Goal: Information Seeking & Learning: Check status

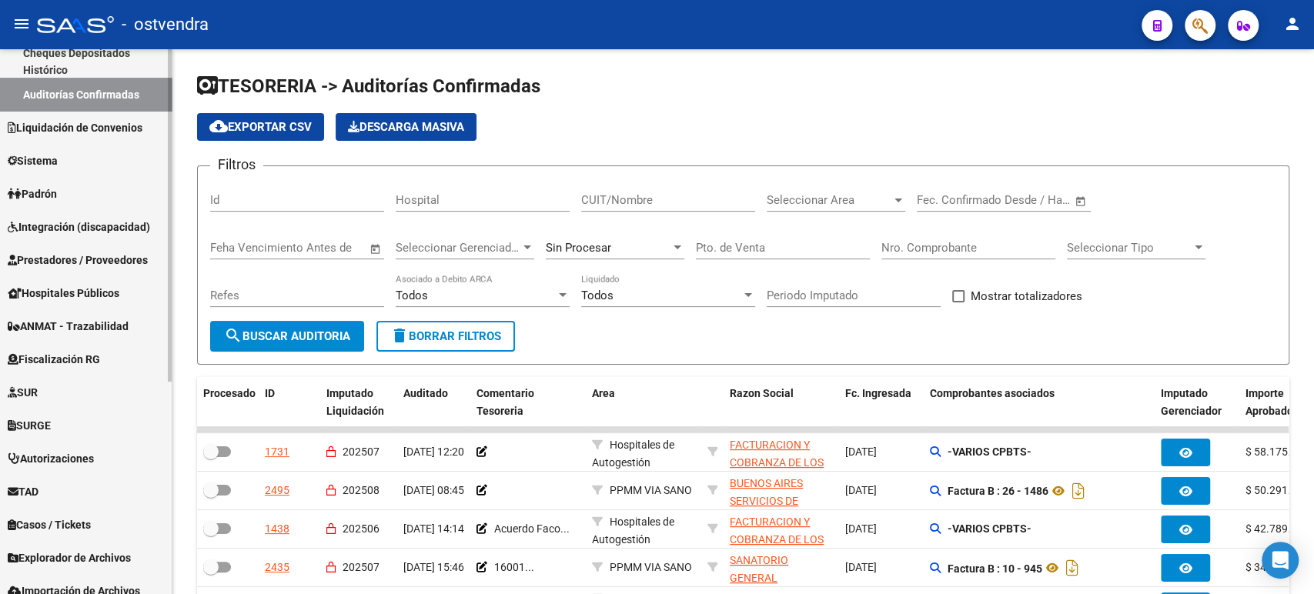
scroll to position [261, 0]
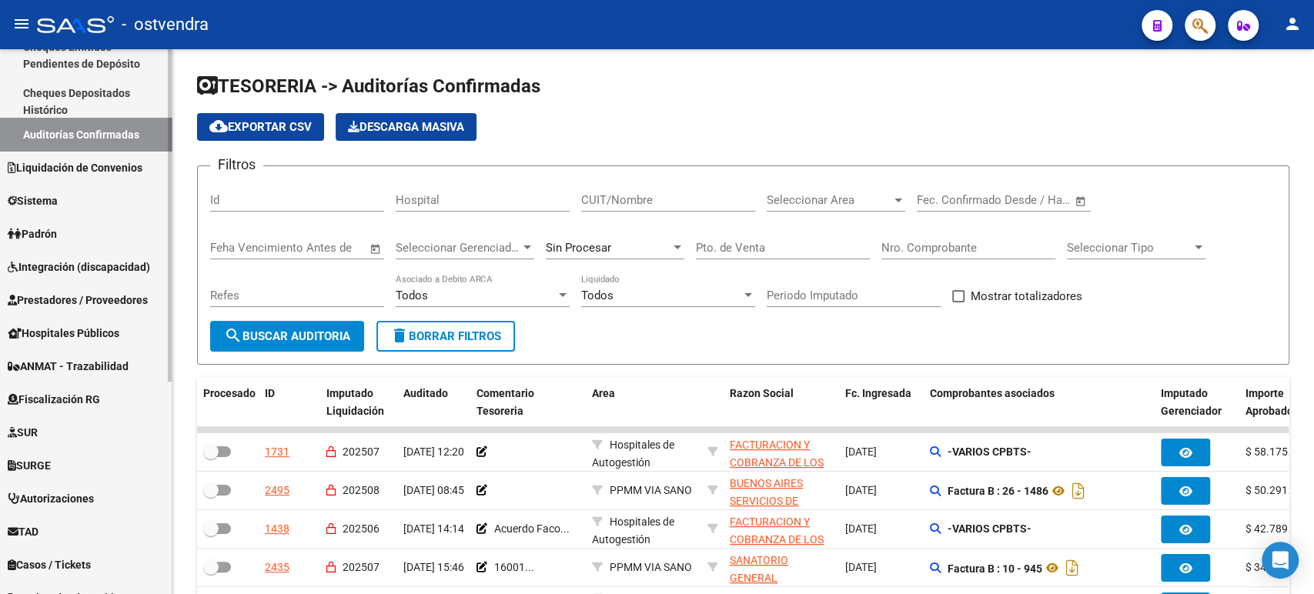
click at [75, 269] on span "Integración (discapacidad)" at bounding box center [79, 267] width 142 height 17
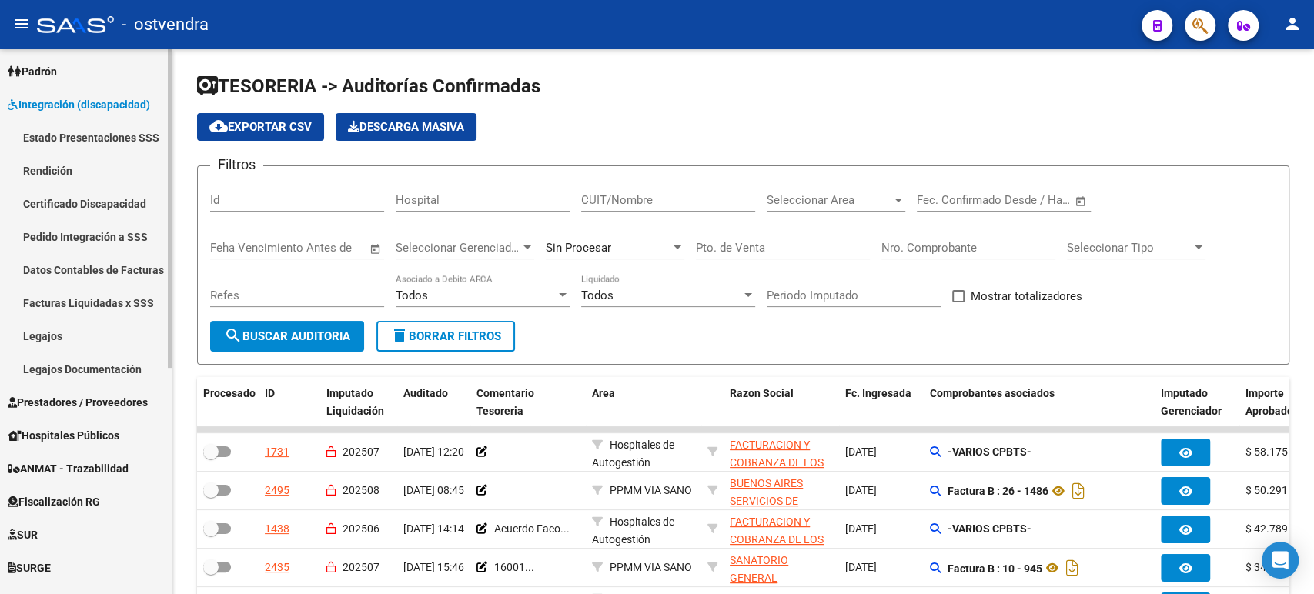
scroll to position [176, 0]
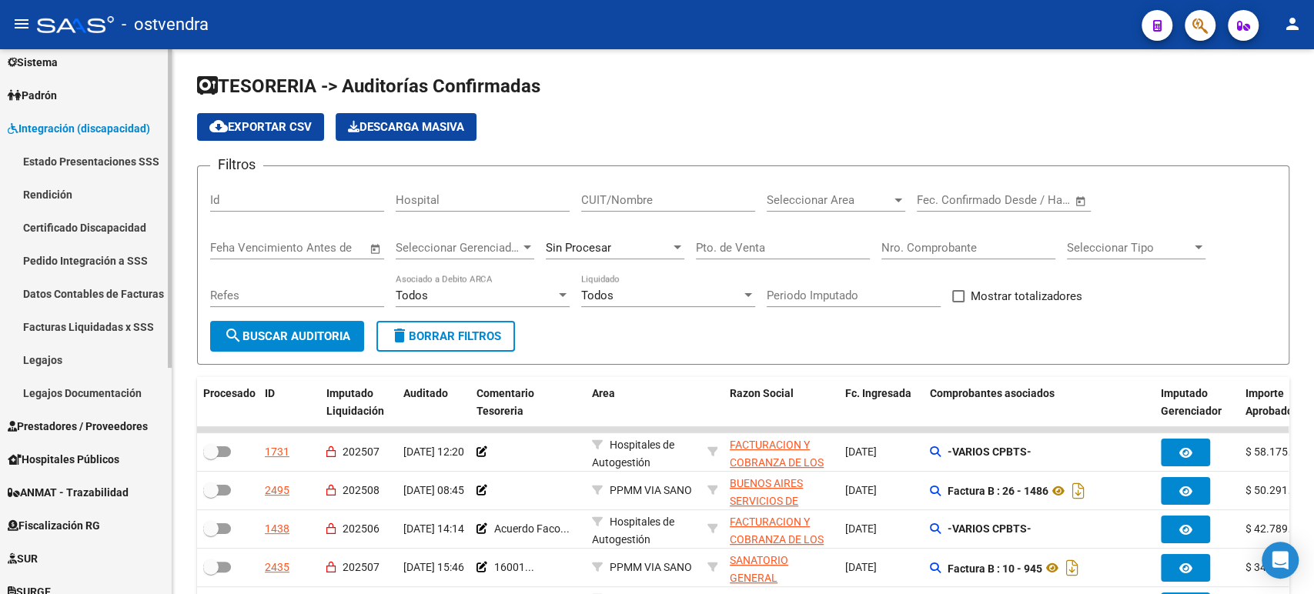
click at [43, 196] on link "Rendición" at bounding box center [86, 194] width 172 height 33
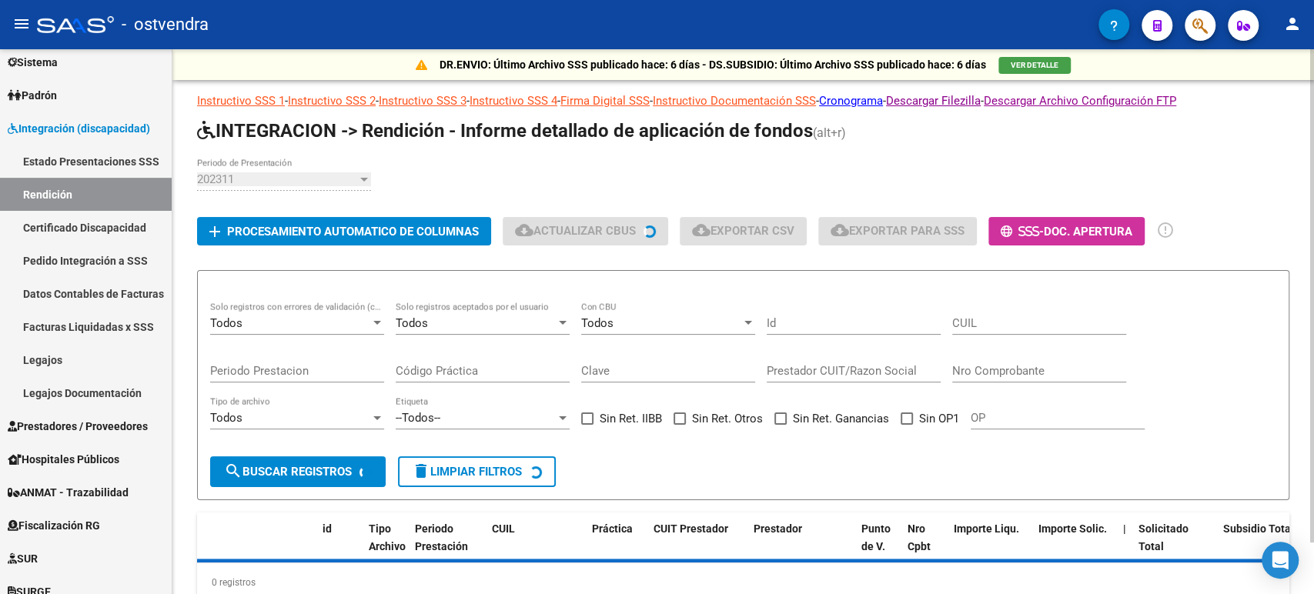
click at [298, 177] on div "202311" at bounding box center [277, 179] width 160 height 14
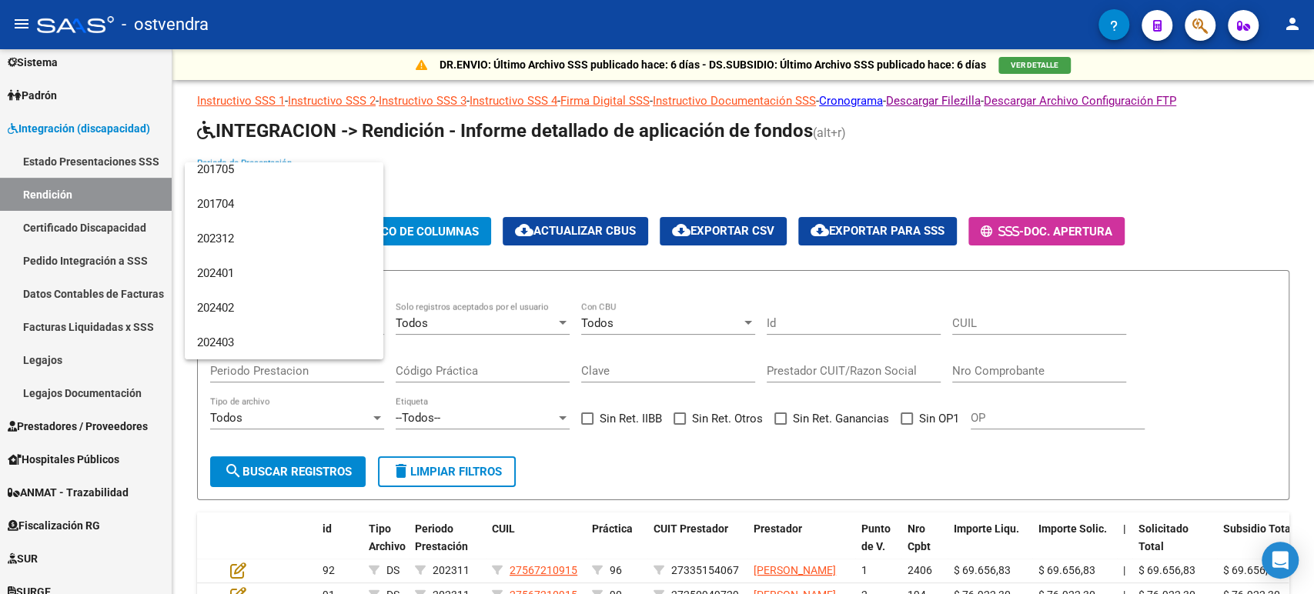
scroll to position [3198, 0]
click at [483, 197] on div at bounding box center [657, 297] width 1314 height 594
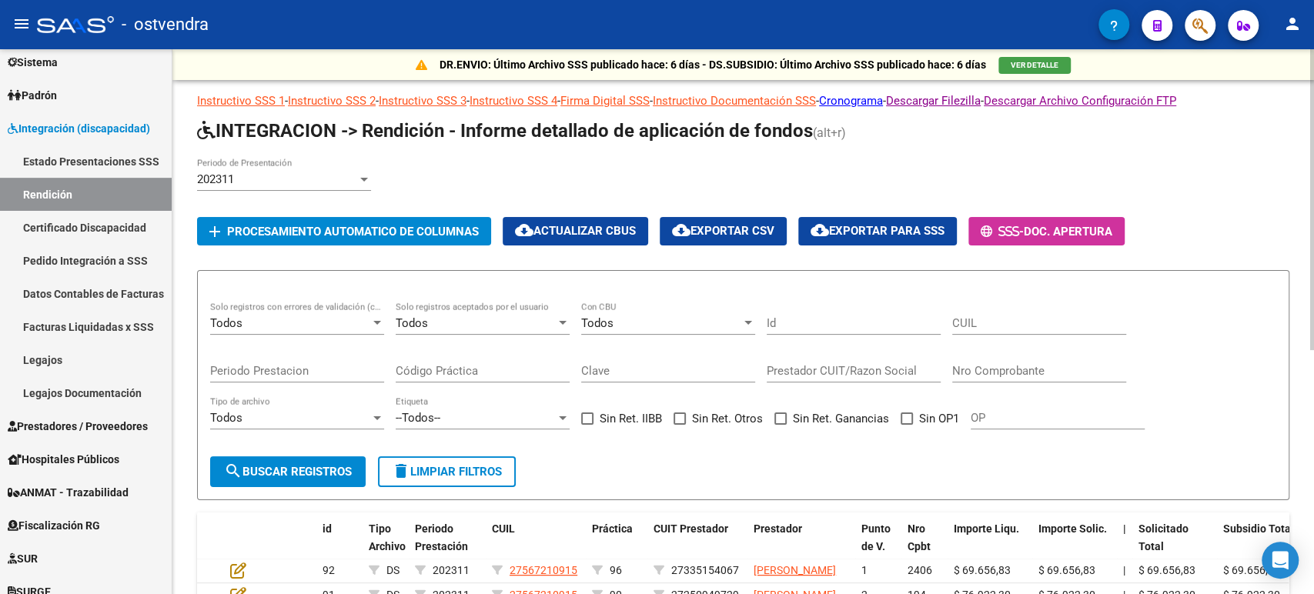
click at [432, 181] on div "202311 Periodo de Presentación" at bounding box center [743, 182] width 1093 height 48
click at [309, 179] on div "202311" at bounding box center [277, 179] width 160 height 14
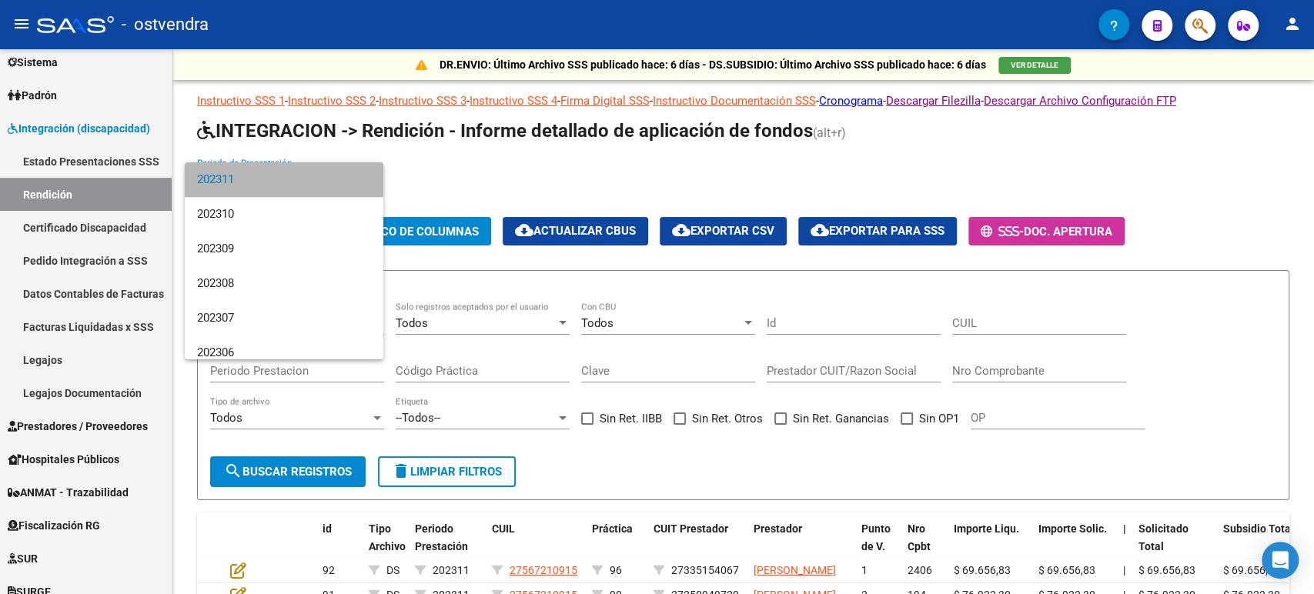
click at [309, 179] on span "202311" at bounding box center [284, 179] width 174 height 35
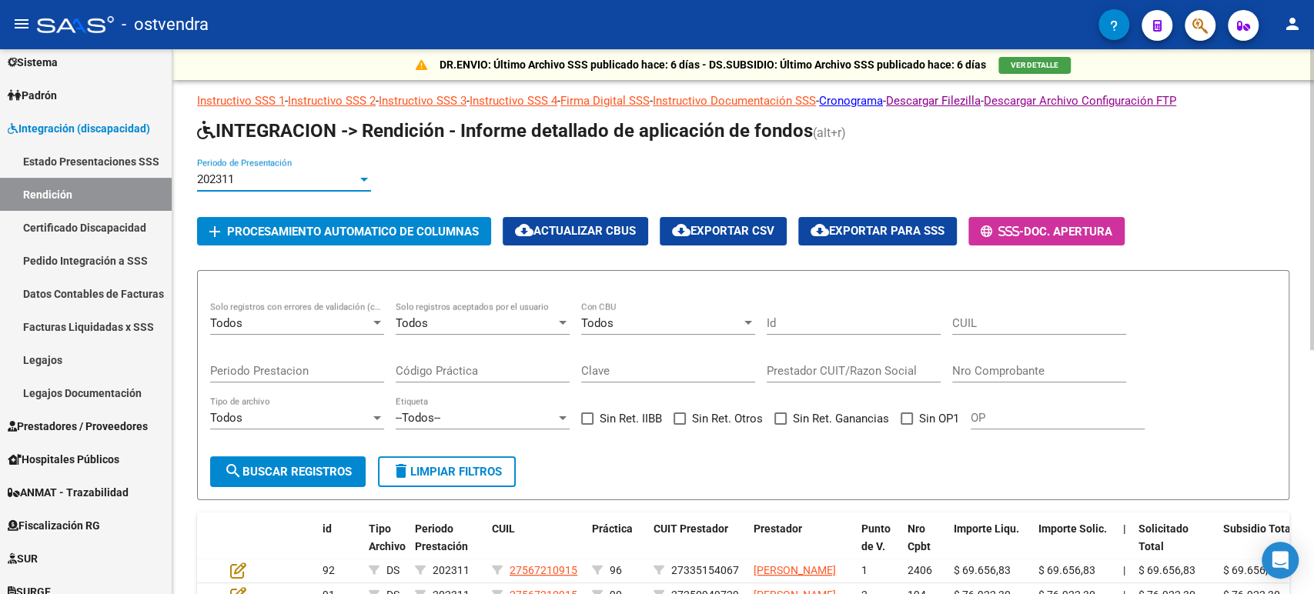
click at [334, 171] on div "202311 Periodo de Presentación" at bounding box center [284, 174] width 174 height 33
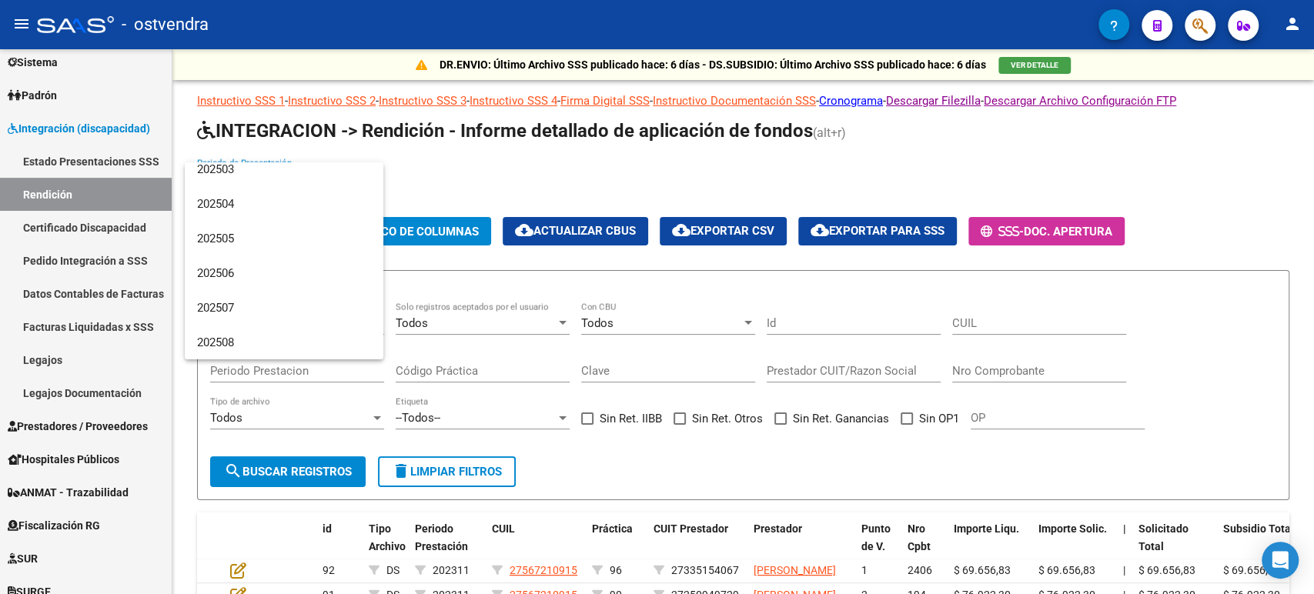
click at [469, 171] on div at bounding box center [657, 297] width 1314 height 594
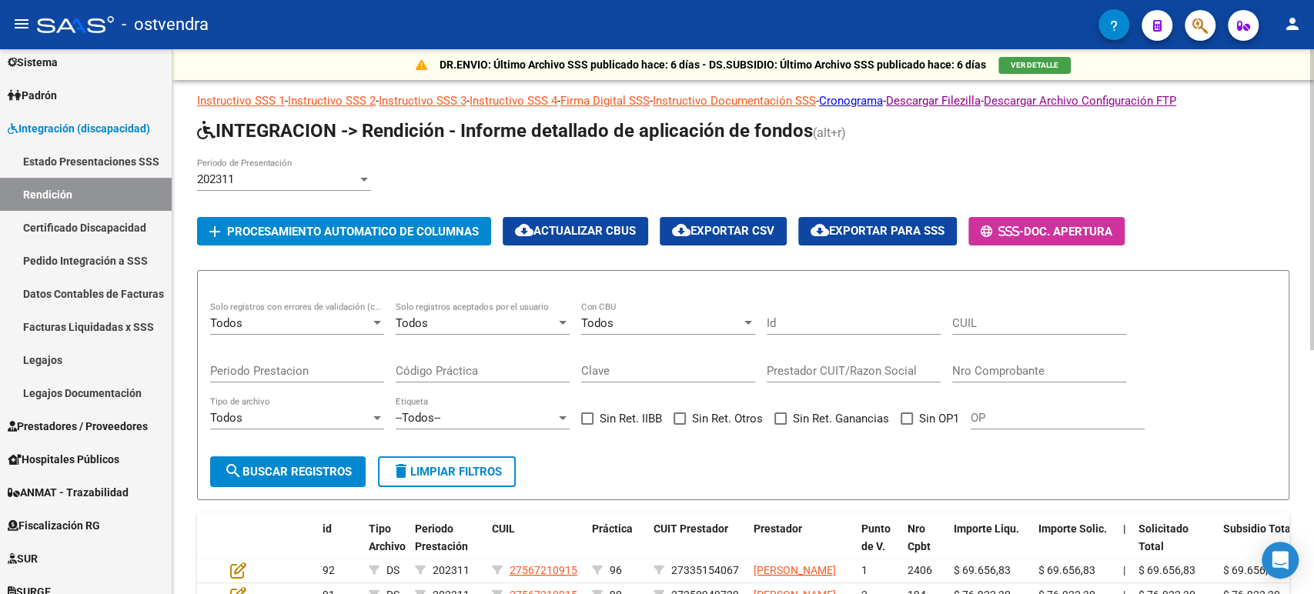
click at [312, 183] on div "202311" at bounding box center [277, 179] width 160 height 14
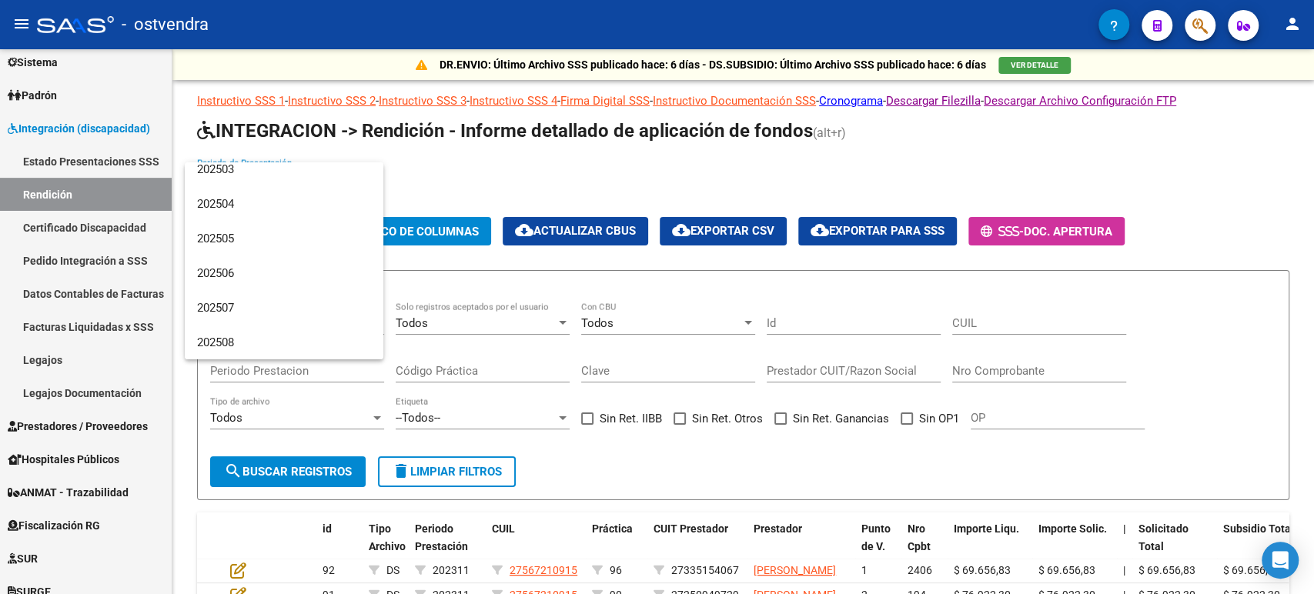
click at [429, 170] on div at bounding box center [657, 297] width 1314 height 594
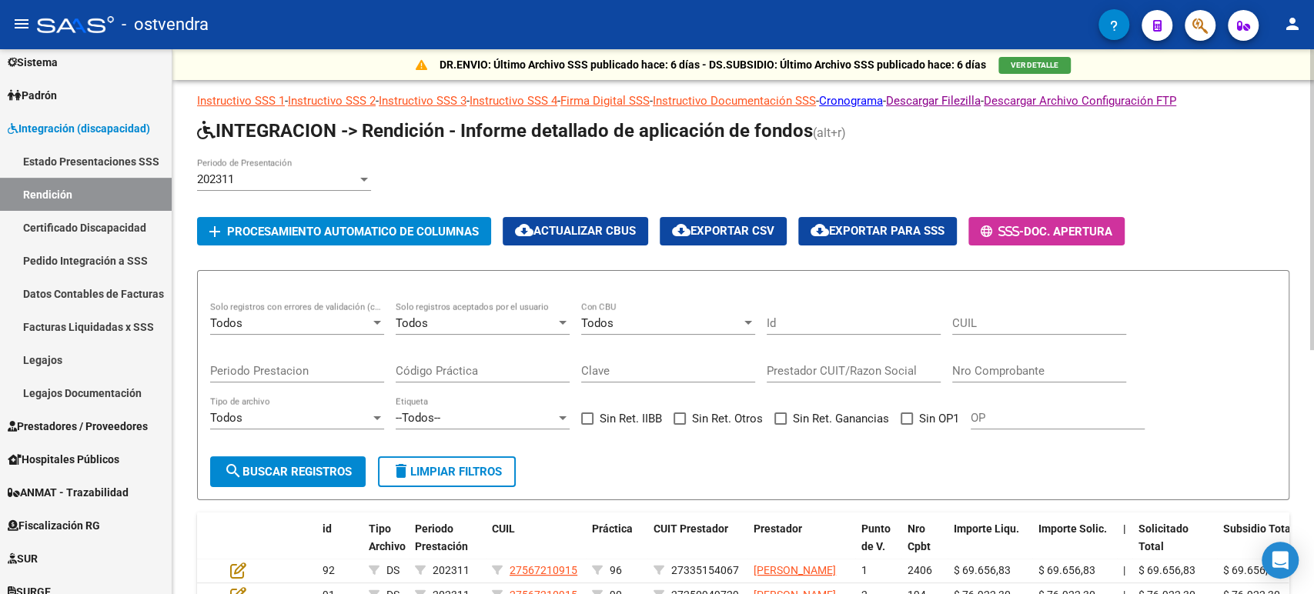
click at [321, 170] on div "202311 Periodo de Presentación" at bounding box center [284, 174] width 174 height 33
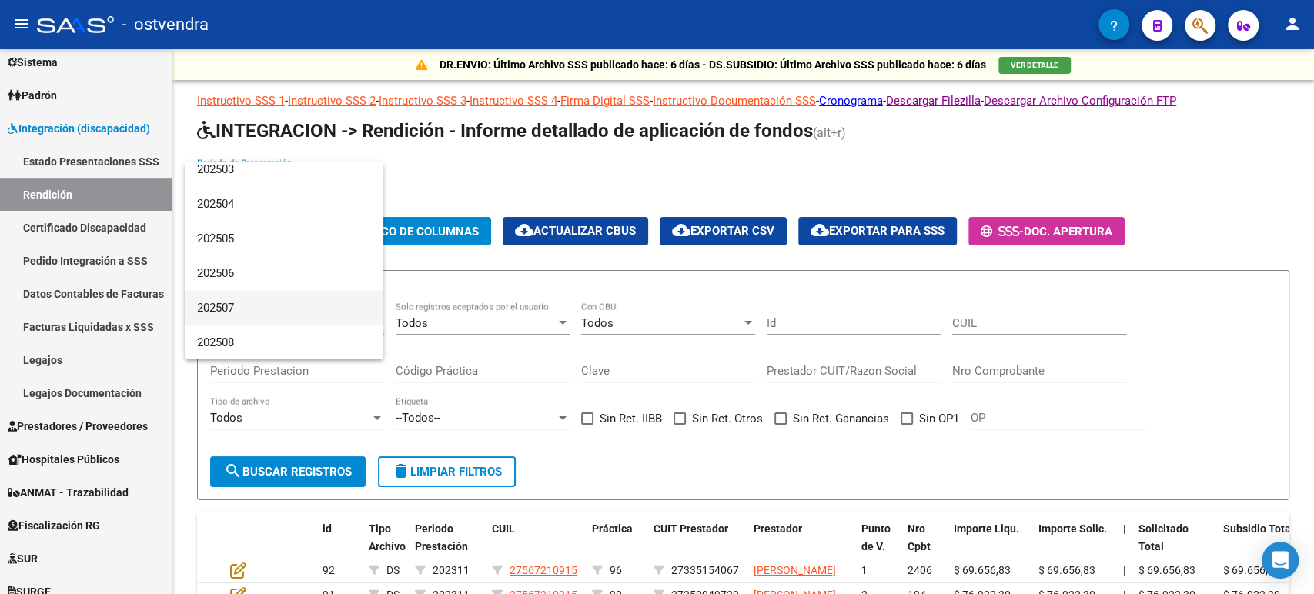
click at [259, 306] on span "202507" at bounding box center [284, 308] width 174 height 35
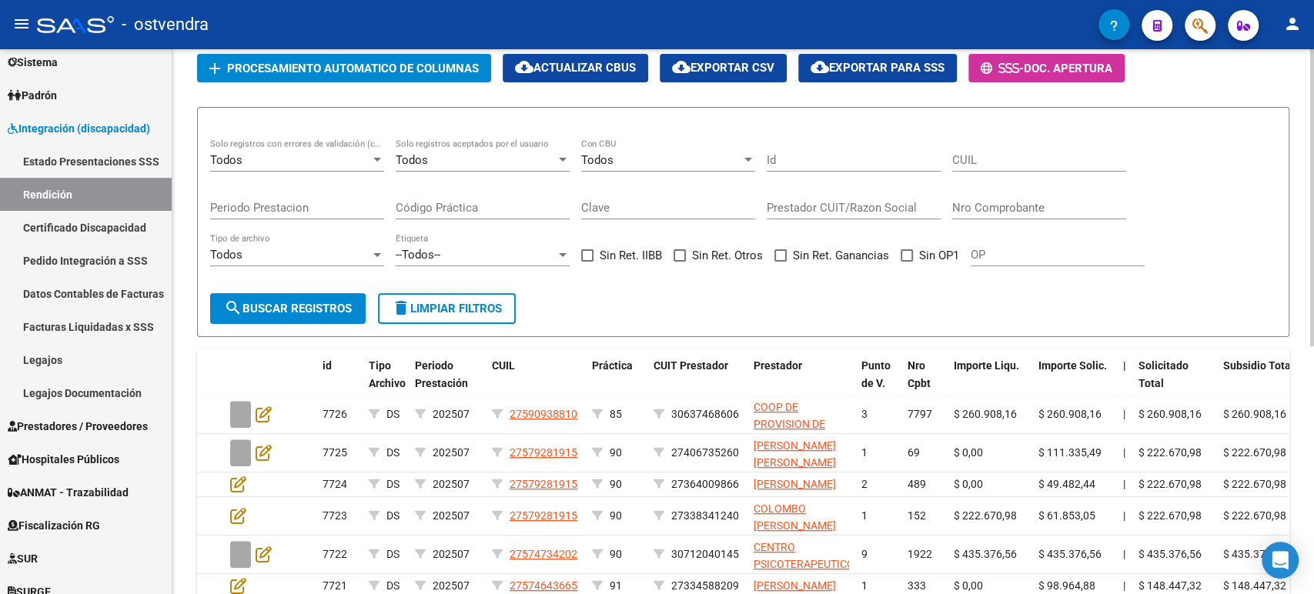
scroll to position [427, 0]
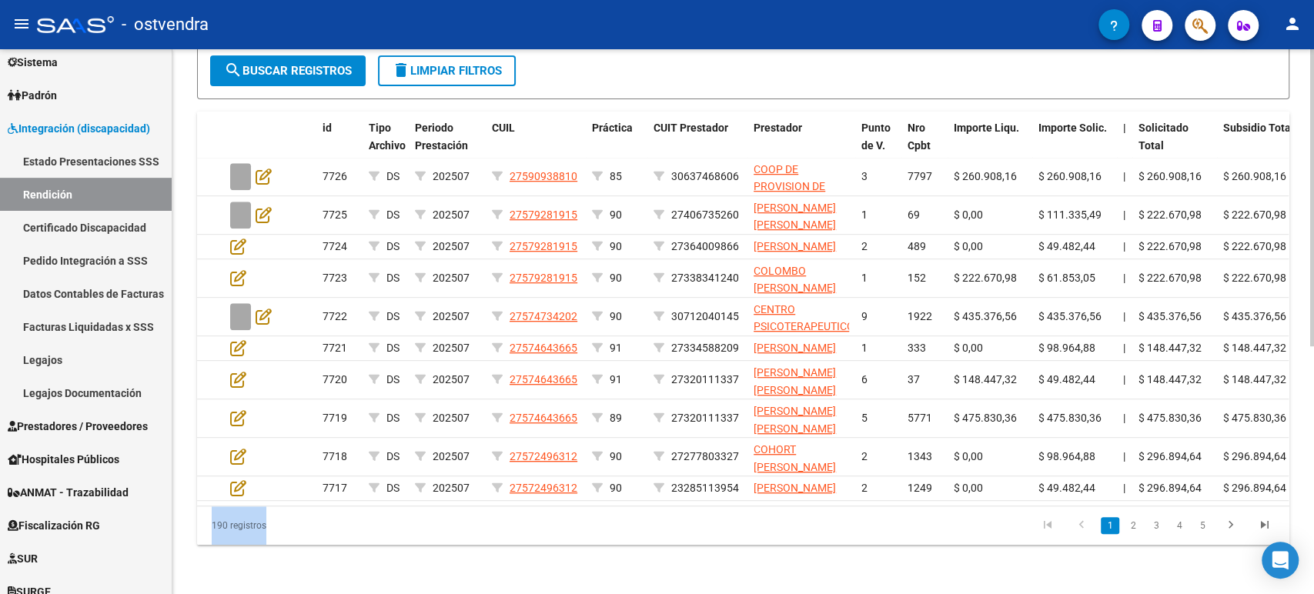
drag, startPoint x: 577, startPoint y: 534, endPoint x: 633, endPoint y: 529, distance: 56.5
click at [633, 529] on div "id Tipo Archivo Periodo Prestación CUIL Práctica CUIT Prestador Prestador Punto…" at bounding box center [743, 329] width 1093 height 434
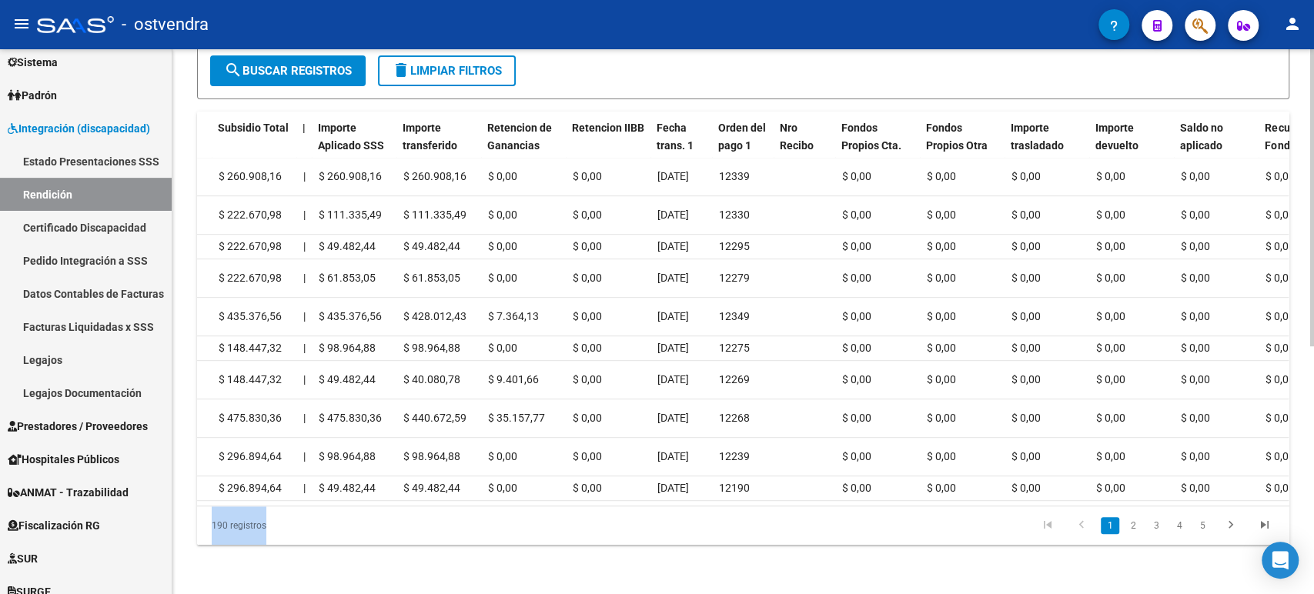
scroll to position [0, 1000]
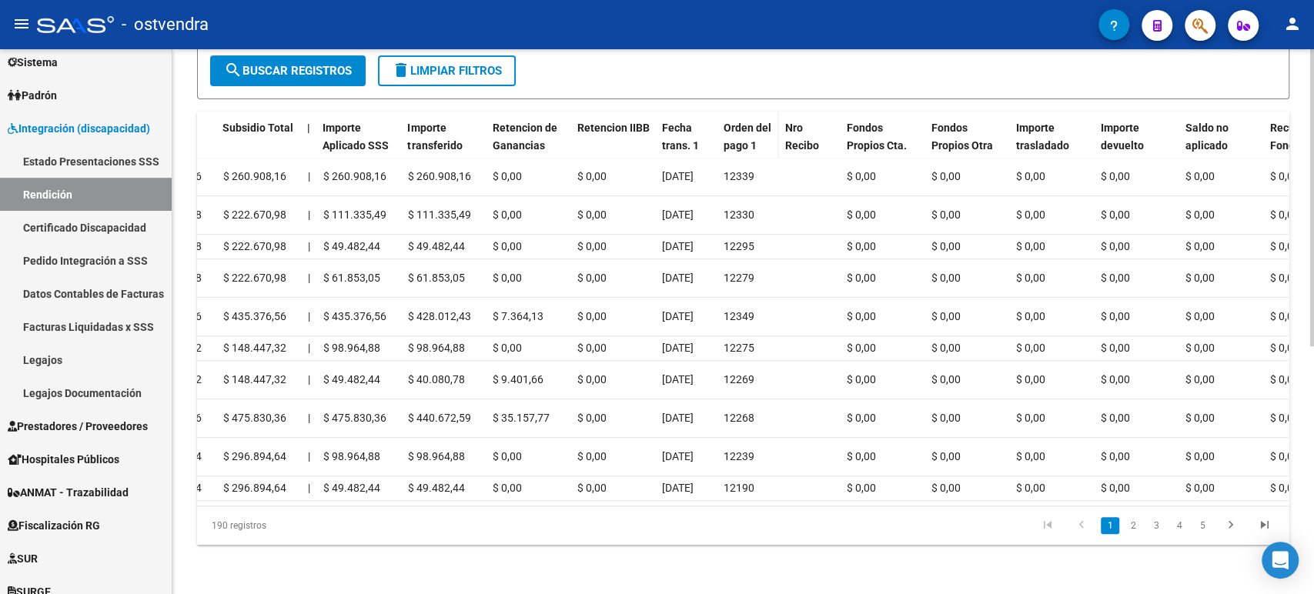
click at [720, 112] on datatable-header-cell "Orden del pago 1" at bounding box center [748, 146] width 62 height 68
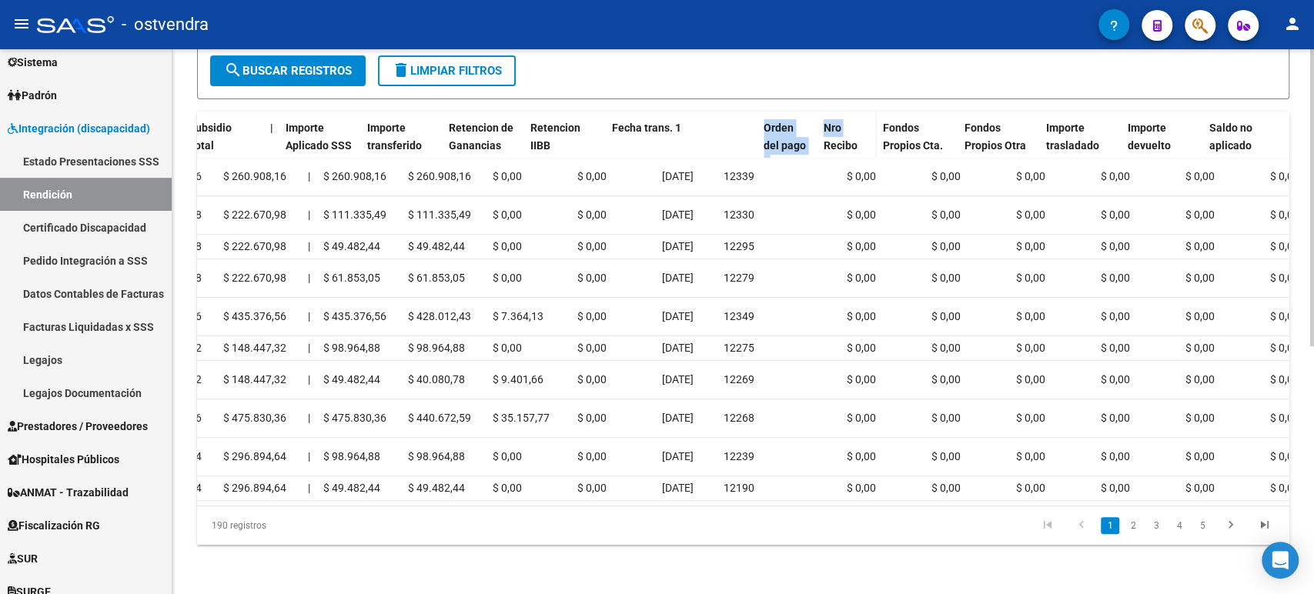
drag, startPoint x: 715, startPoint y: 109, endPoint x: 823, endPoint y: 112, distance: 108.6
click at [823, 112] on div "id Tipo Archivo Periodo Prestación CUIL Práctica CUIT Prestador Prestador Punto…" at bounding box center [505, 146] width 2618 height 68
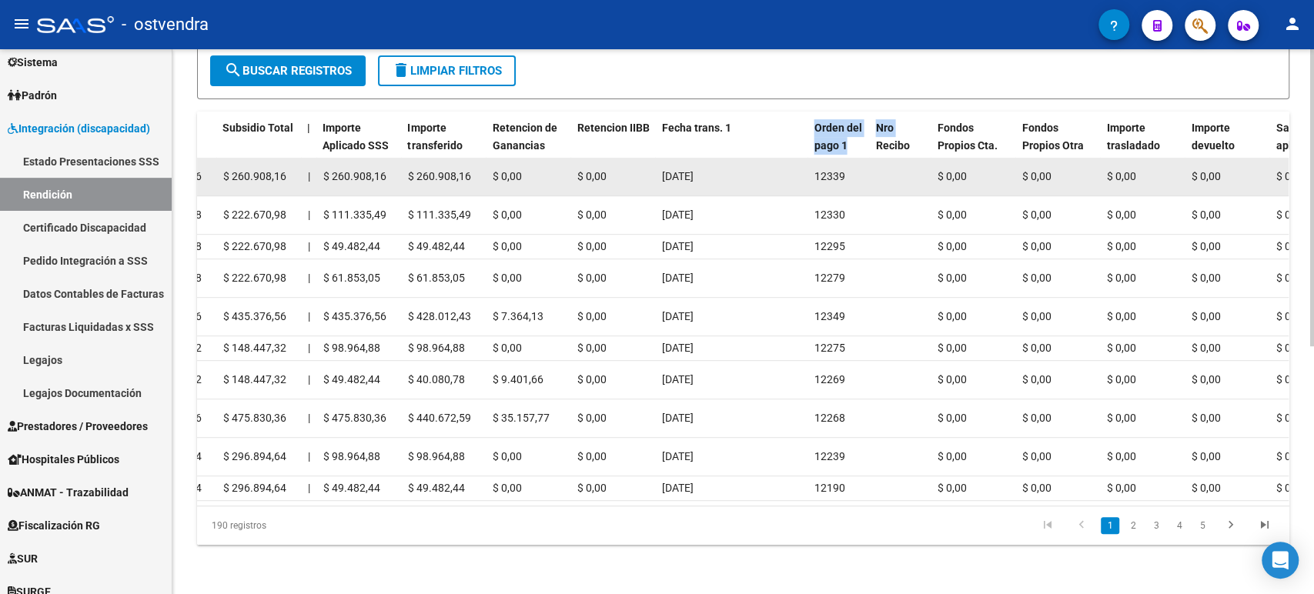
drag, startPoint x: 729, startPoint y: 186, endPoint x: 635, endPoint y: 141, distance: 104.7
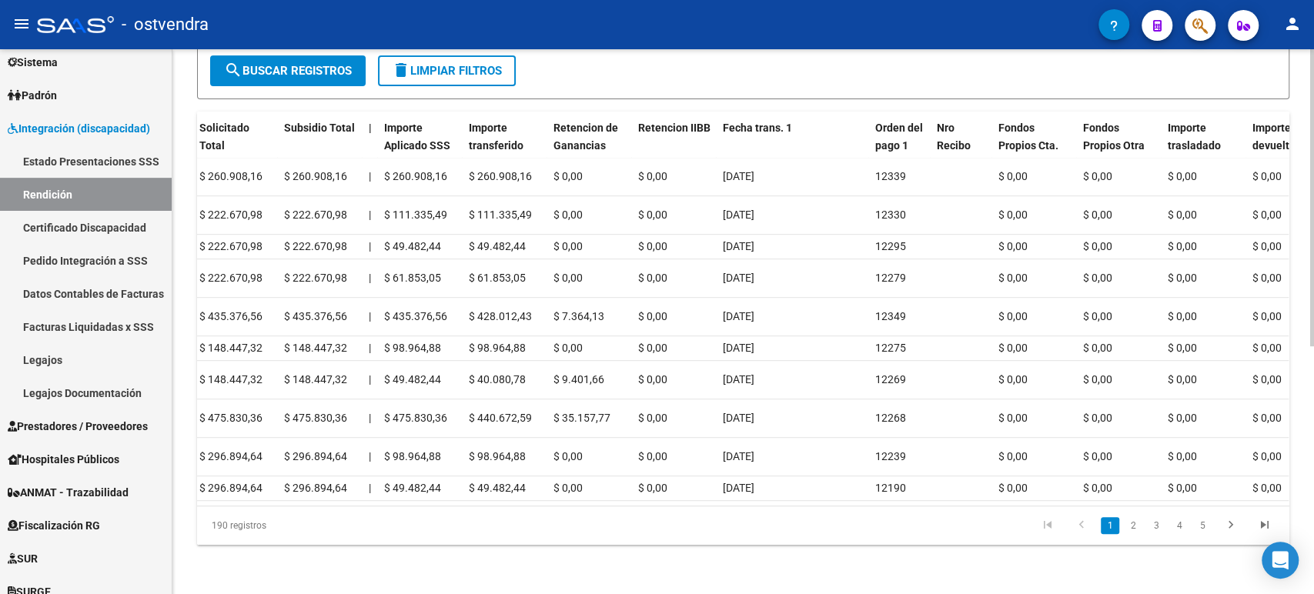
scroll to position [456, 0]
click at [1309, 373] on div "DR.ENVIO: Último Archivo SSS publicado hace: 6 días - DS.SUBSIDIO: Último Archi…" at bounding box center [745, 121] width 1146 height 946
click at [1129, 525] on link "2" at bounding box center [1133, 525] width 18 height 17
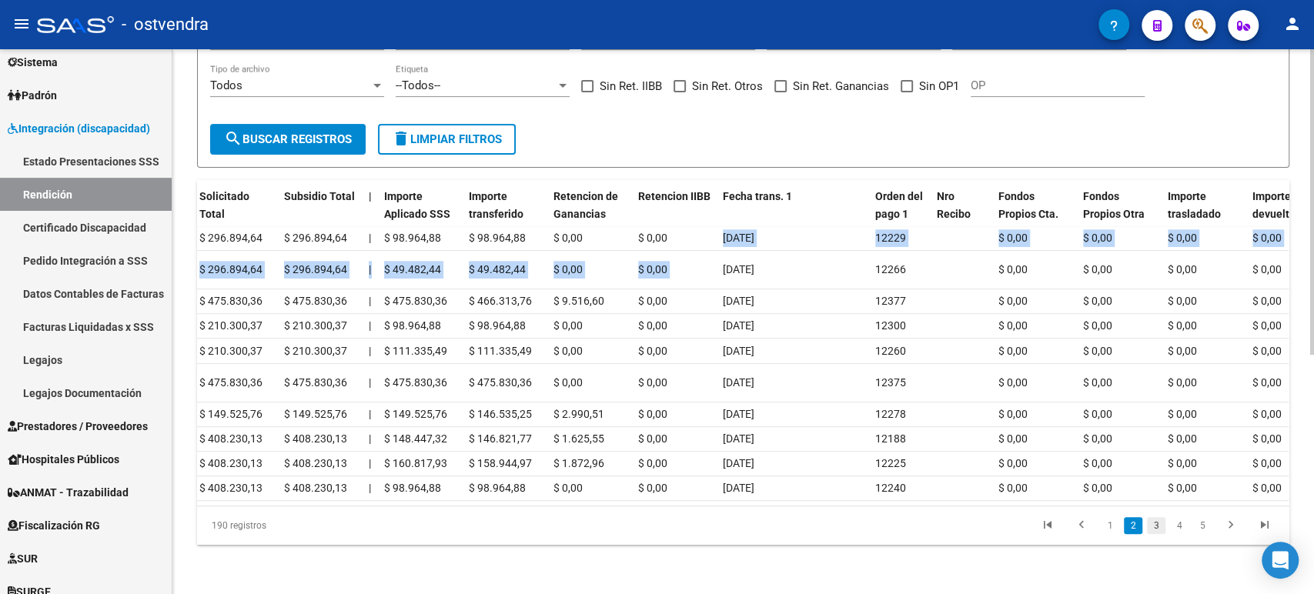
click at [1150, 531] on link "3" at bounding box center [1156, 525] width 18 height 17
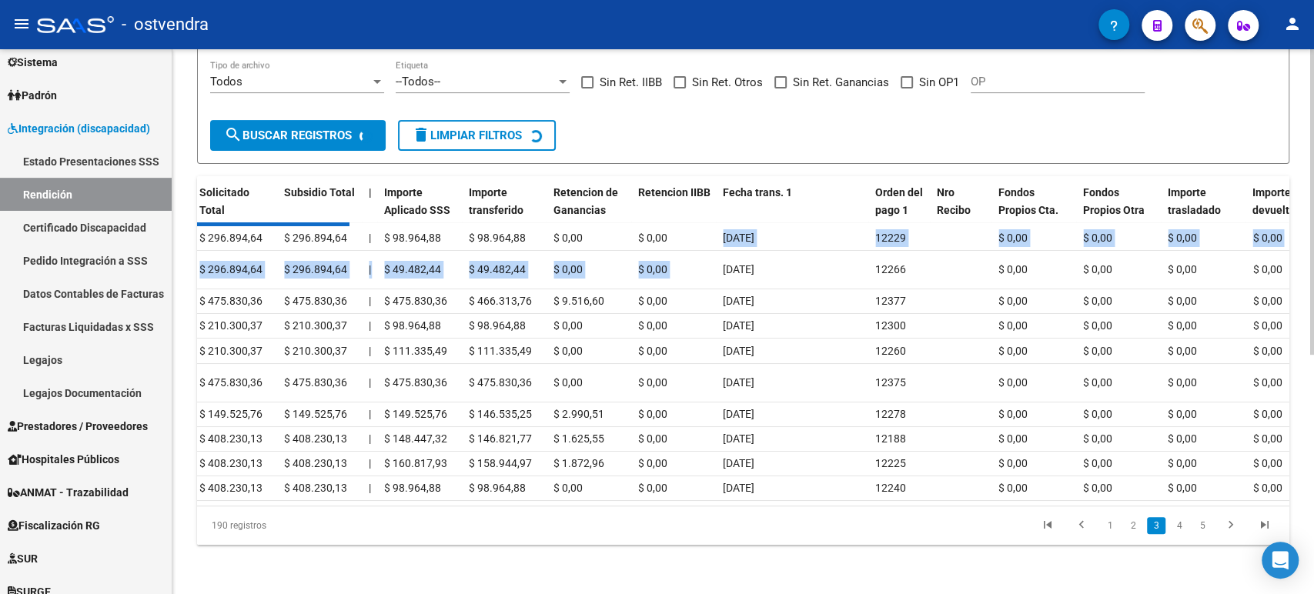
scroll to position [428, 0]
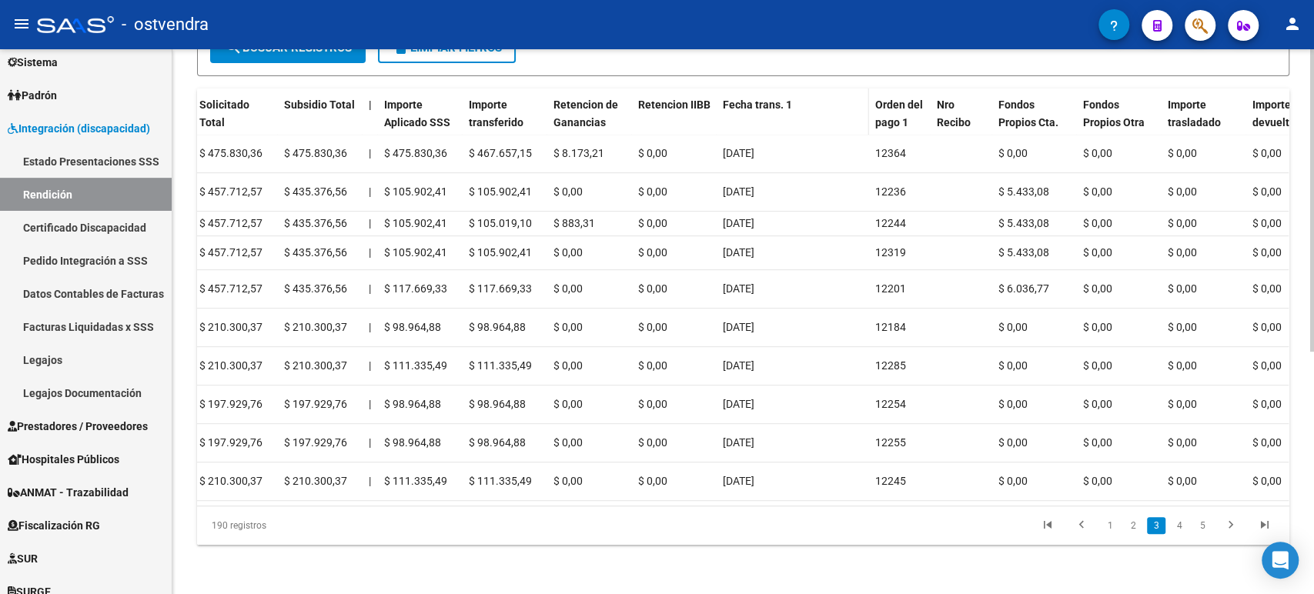
click at [739, 99] on span "Fecha trans. 1" at bounding box center [757, 105] width 69 height 12
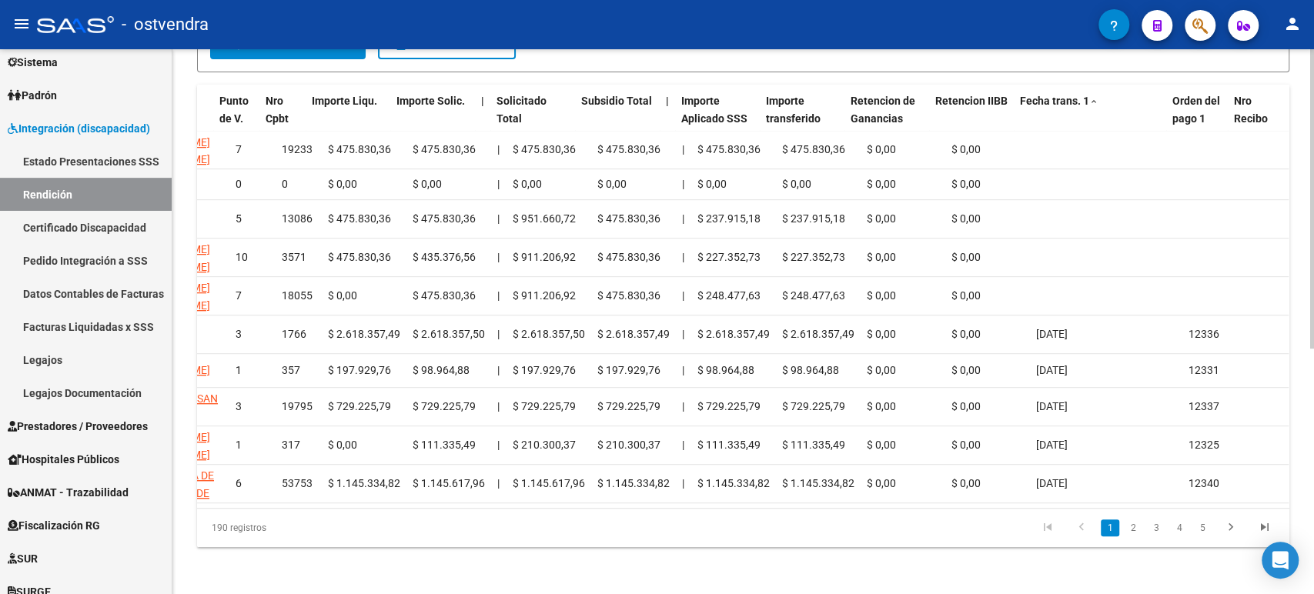
scroll to position [0, 641]
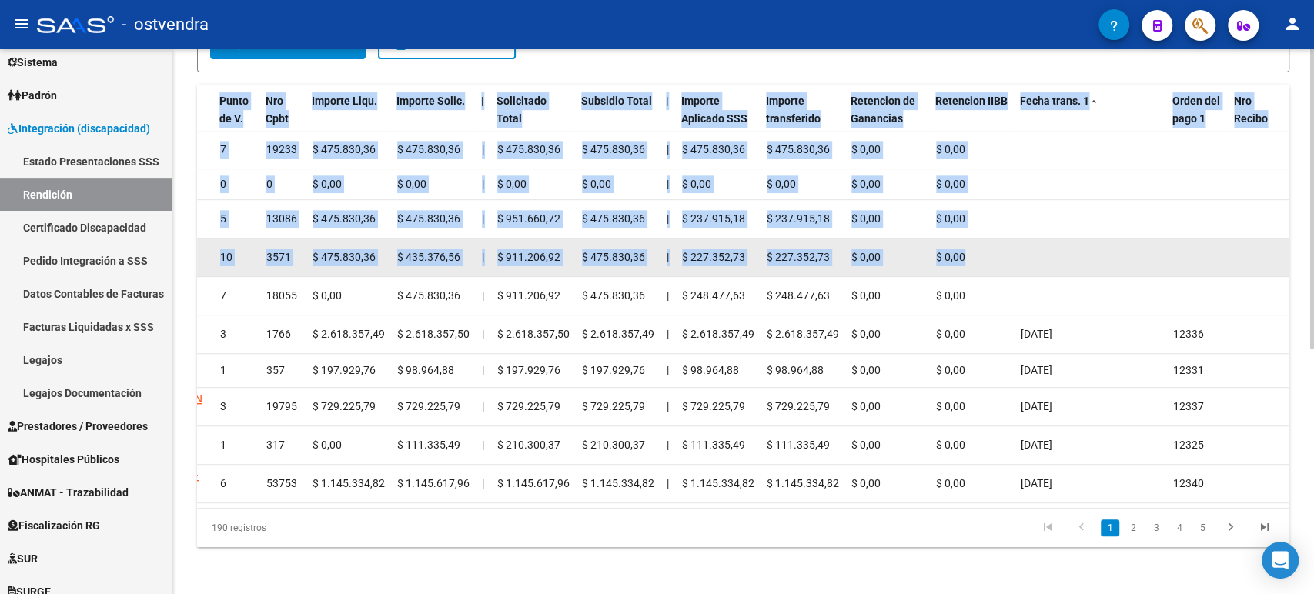
drag, startPoint x: 1128, startPoint y: 65, endPoint x: 1109, endPoint y: 246, distance: 182.7
click at [1109, 246] on div "Instructivo SSS 1 - Instructivo SSS 2 - Instructivo SSS 3 - Instructivo SSS 4 -…" at bounding box center [743, 105] width 1093 height 883
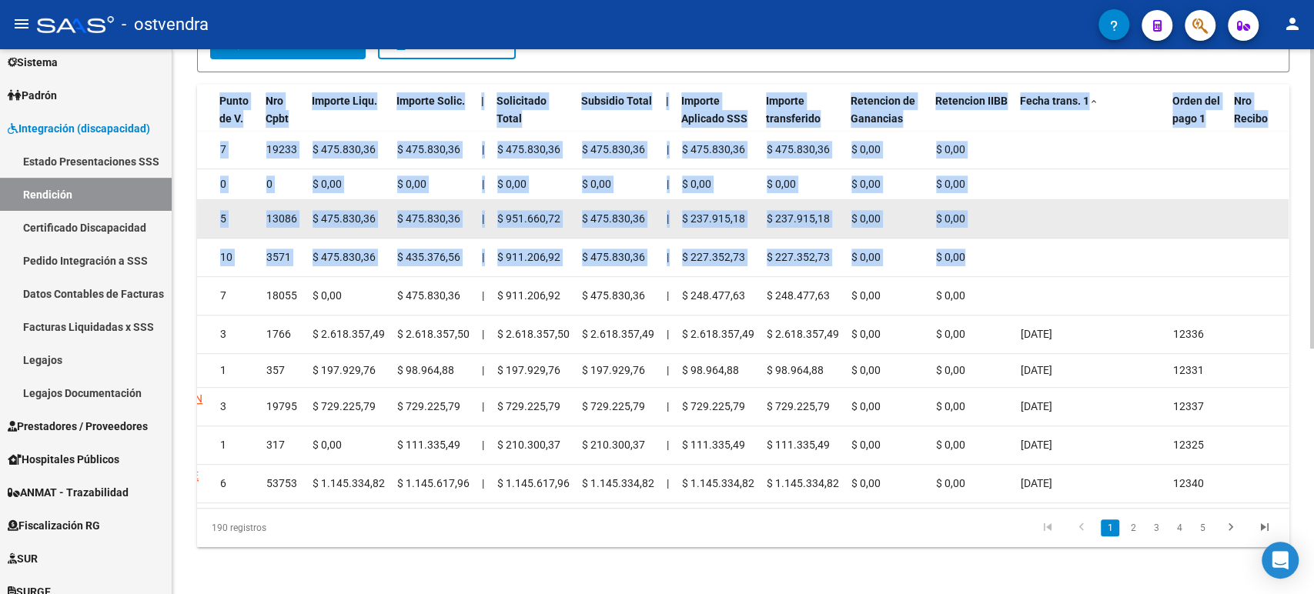
click at [1060, 213] on datatable-body-cell at bounding box center [1091, 219] width 152 height 38
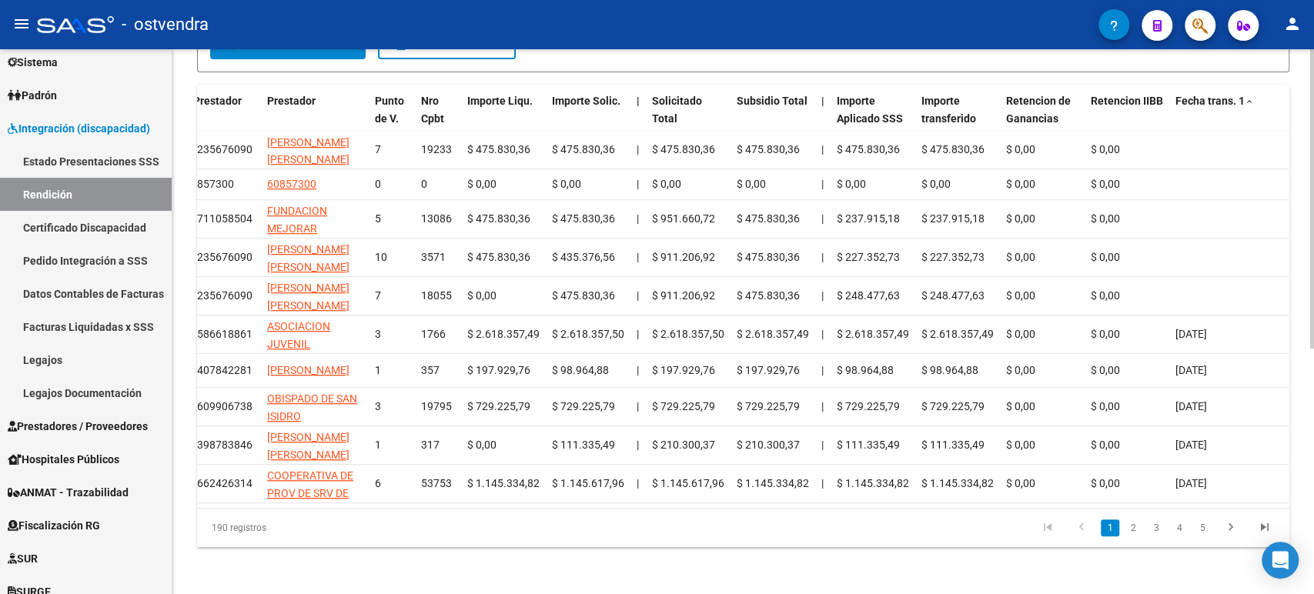
scroll to position [0, 484]
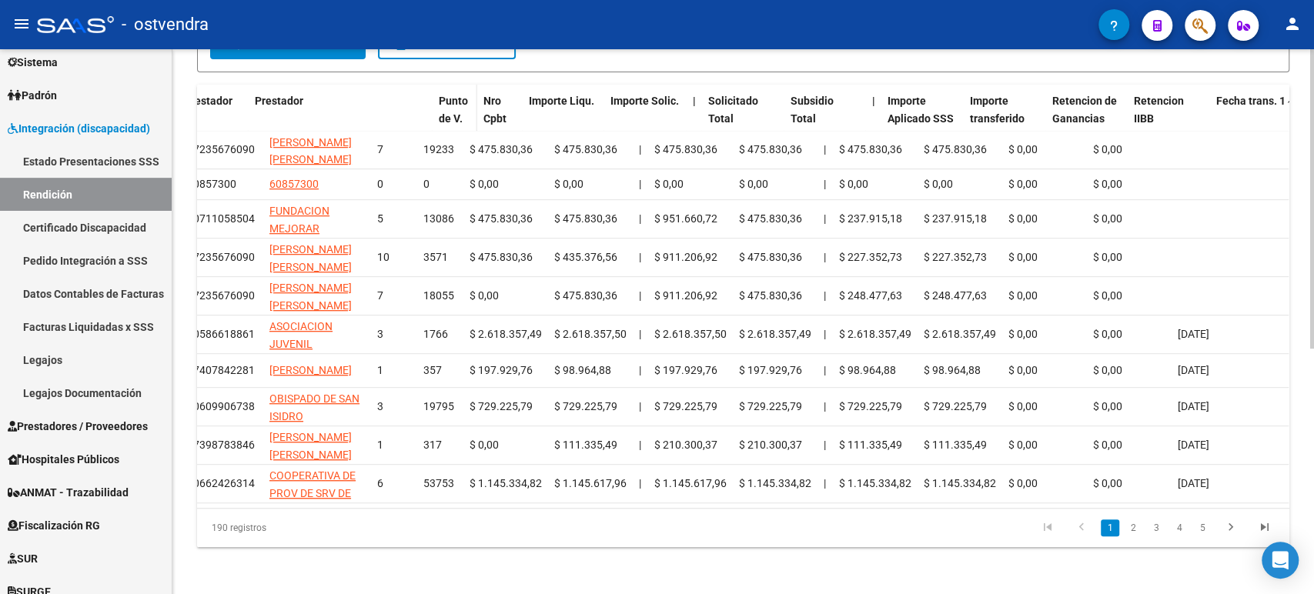
drag, startPoint x: 367, startPoint y: 105, endPoint x: 489, endPoint y: 114, distance: 122.0
click at [489, 114] on div "id Tipo Archivo Periodo Prestación CUIL Práctica CUIT Prestador Prestador Punto…" at bounding box center [1067, 119] width 2709 height 68
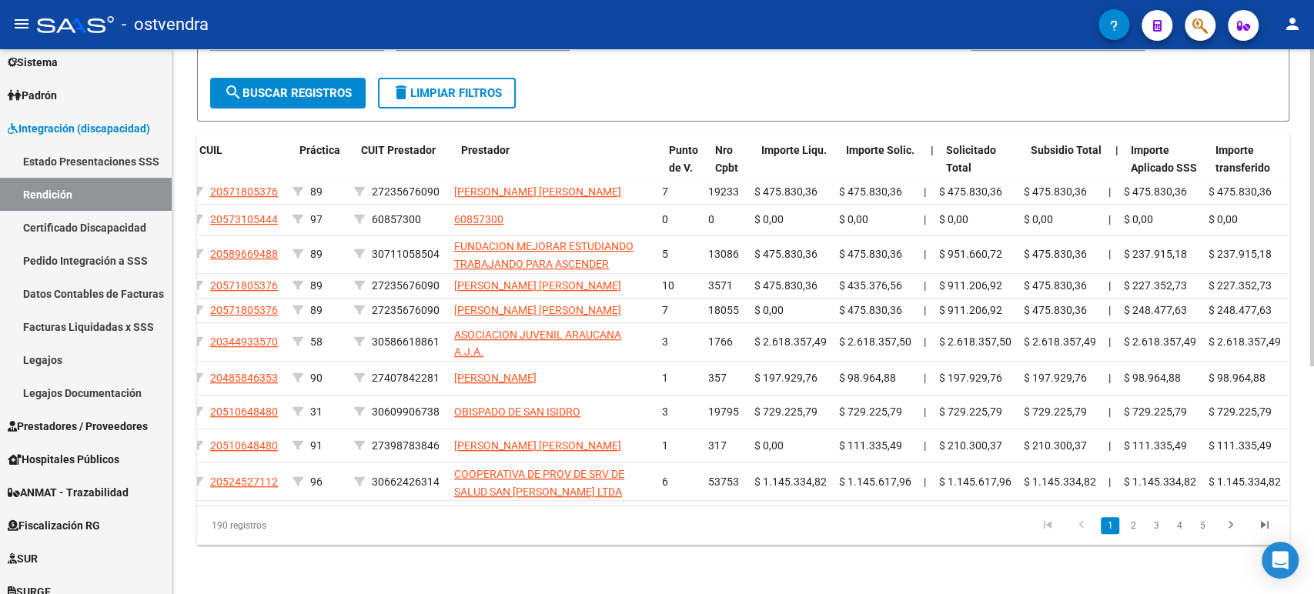
scroll to position [0, 293]
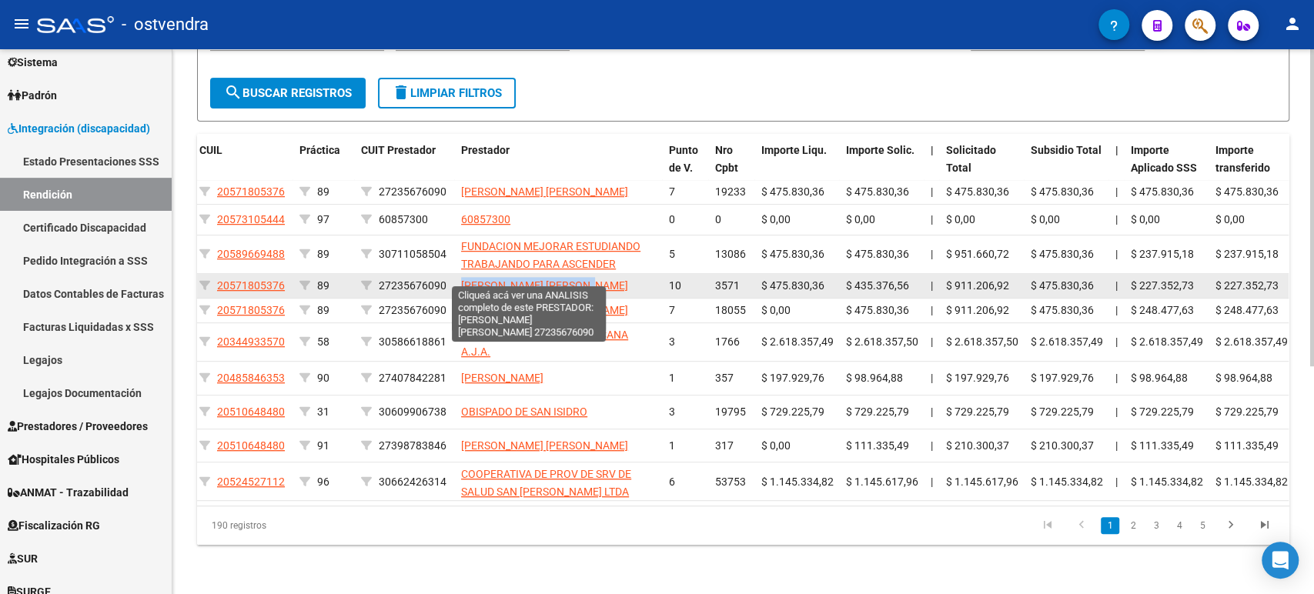
drag, startPoint x: 619, startPoint y: 270, endPoint x: 462, endPoint y: 279, distance: 157.4
click at [462, 279] on div "[PERSON_NAME] [PERSON_NAME]" at bounding box center [559, 286] width 196 height 18
copy span "[PERSON_NAME] [PERSON_NAME]"
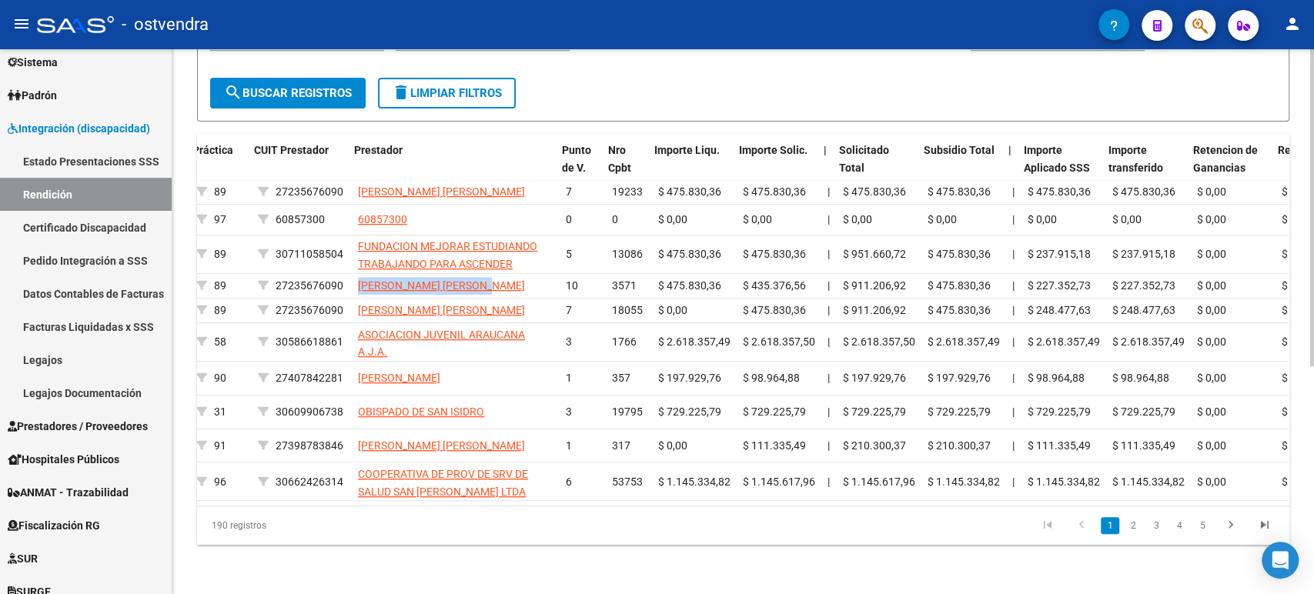
scroll to position [0, 400]
